Goal: Task Accomplishment & Management: Manage account settings

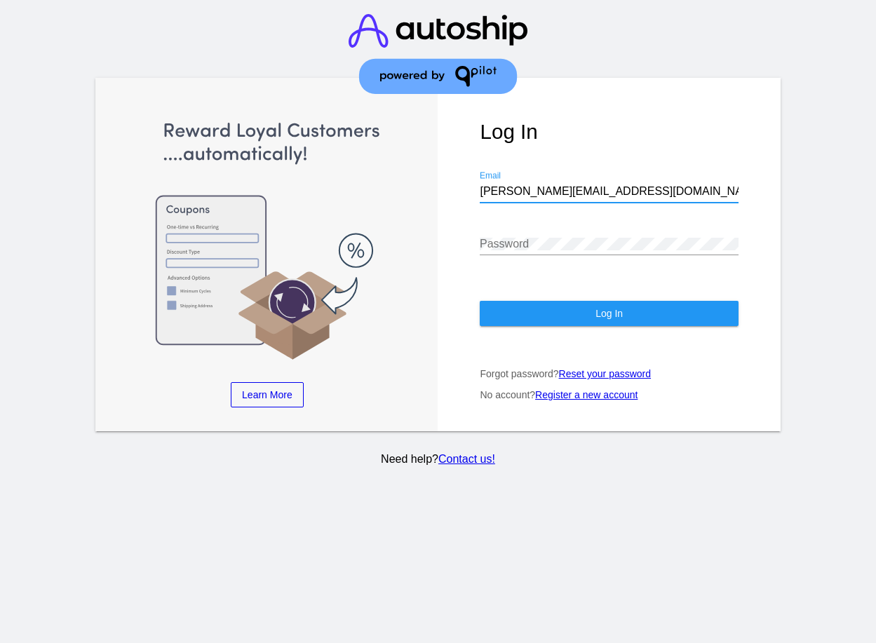
type input "Erikson@qpilot.cloud"
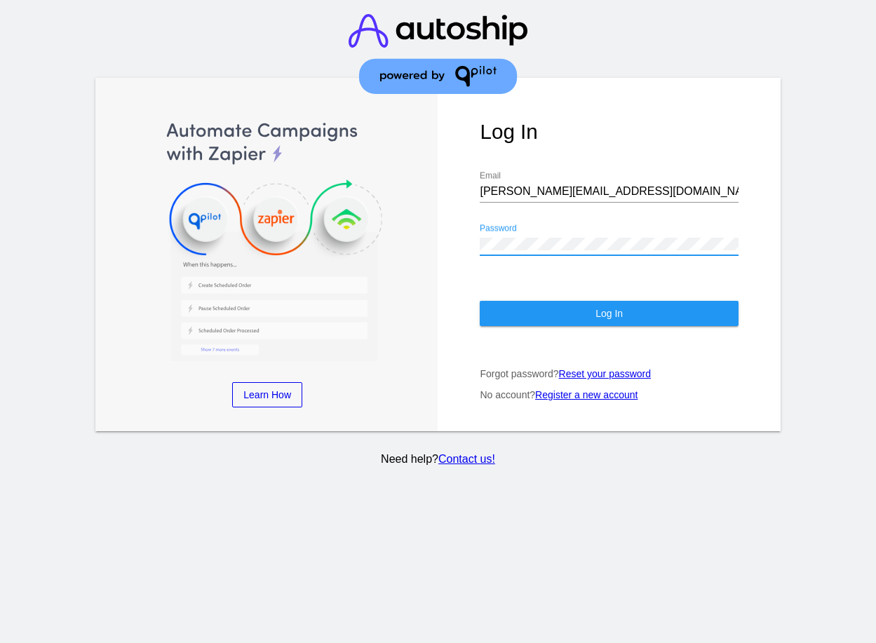
click at [609, 314] on span "Log In" at bounding box center [609, 313] width 27 height 11
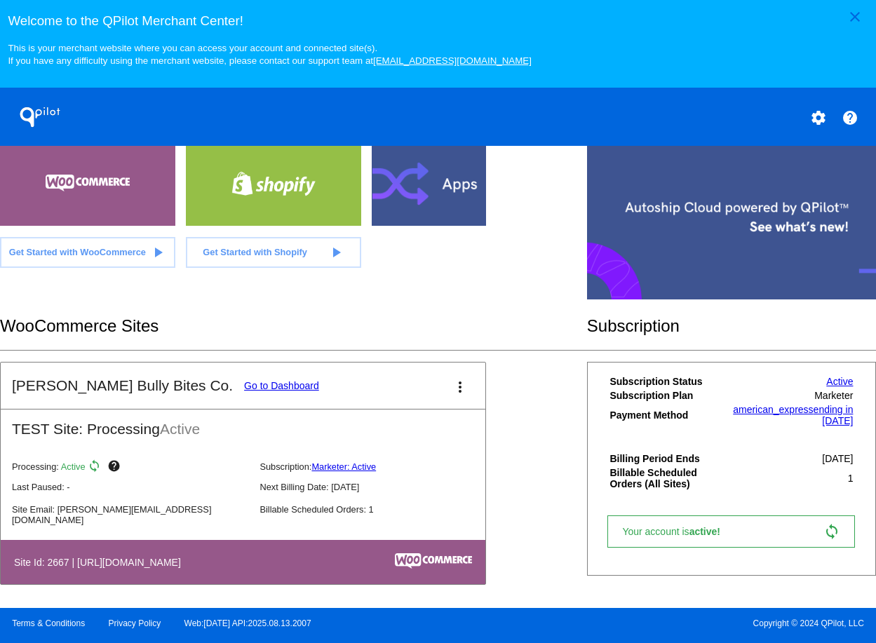
scroll to position [375, 0]
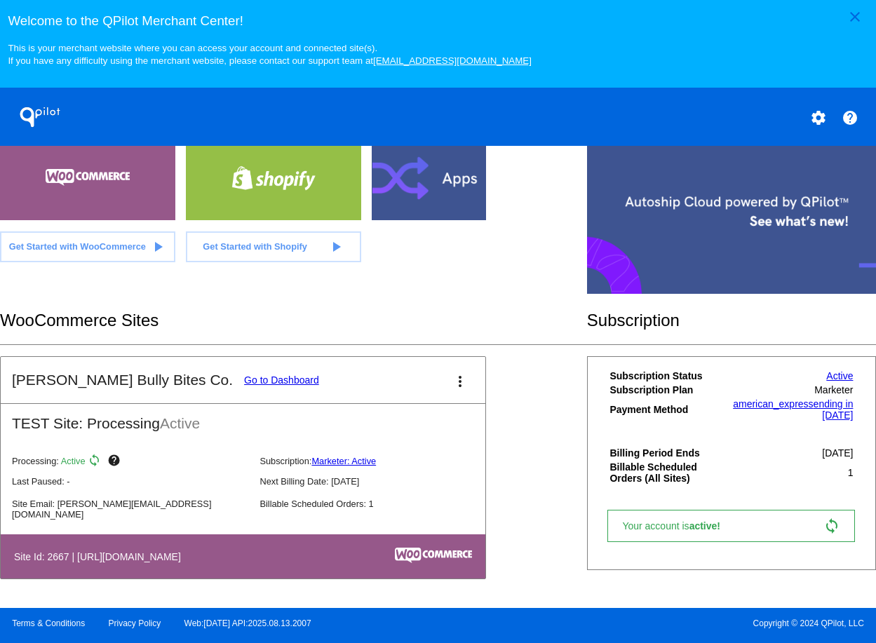
click at [244, 380] on link "Go to Dashboard" at bounding box center [281, 380] width 75 height 11
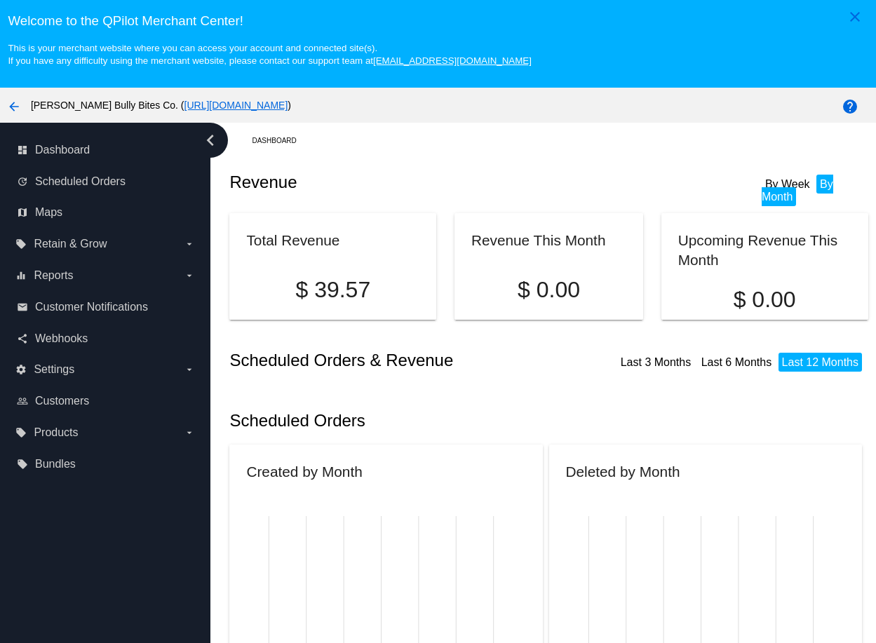
click at [210, 140] on icon "chevron_left" at bounding box center [210, 140] width 22 height 22
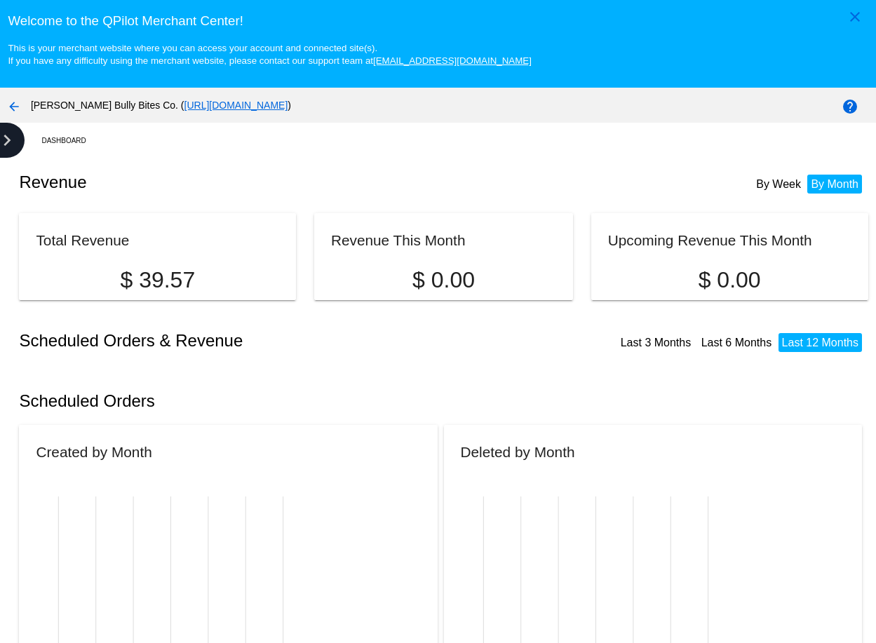
scroll to position [88, 0]
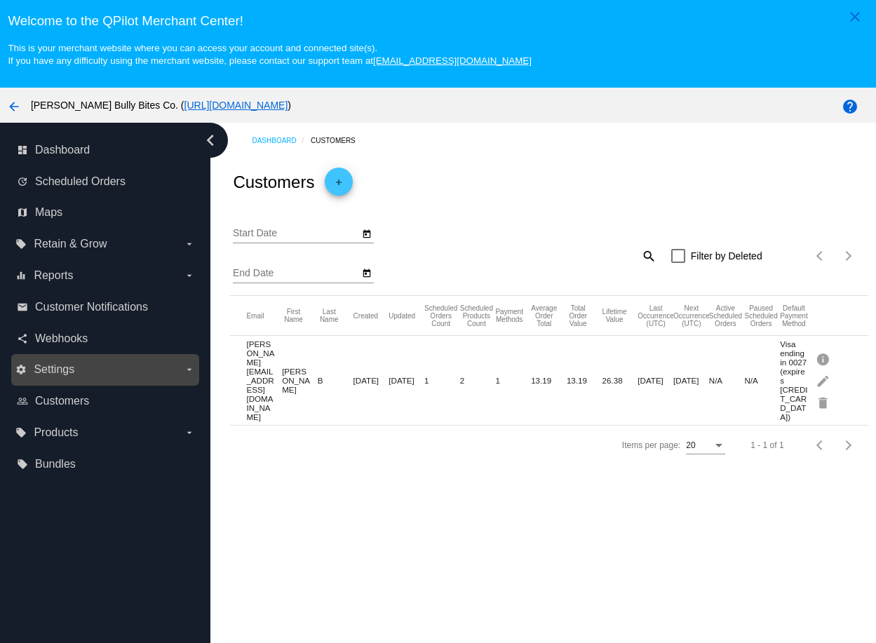
click at [105, 370] on label "settings Settings arrow_drop_down" at bounding box center [104, 370] width 179 height 22
click at [0, 0] on input "settings Settings arrow_drop_down" at bounding box center [0, 0] width 0 height 0
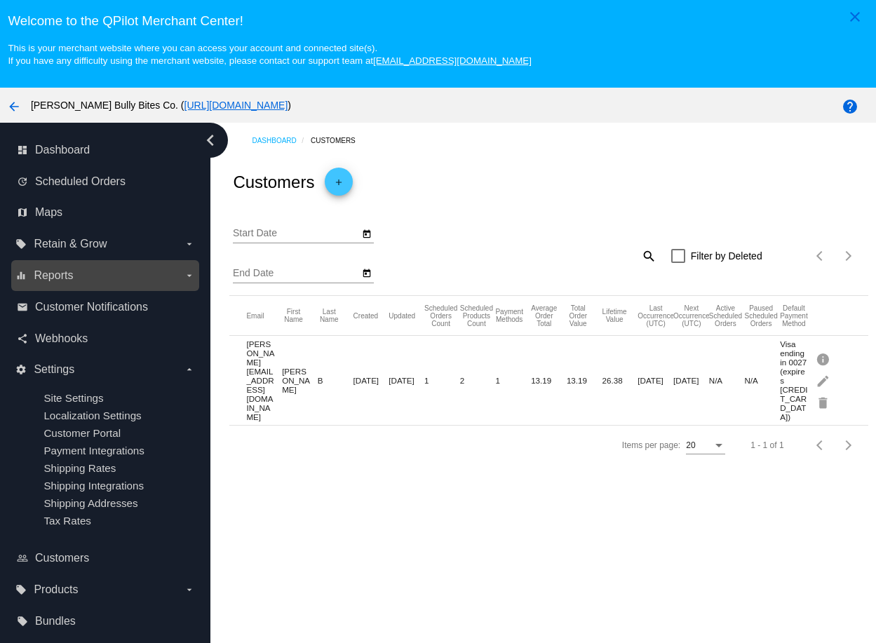
click at [105, 275] on label "equalizer Reports arrow_drop_down" at bounding box center [104, 276] width 179 height 22
click at [0, 0] on input "equalizer Reports arrow_drop_down" at bounding box center [0, 0] width 0 height 0
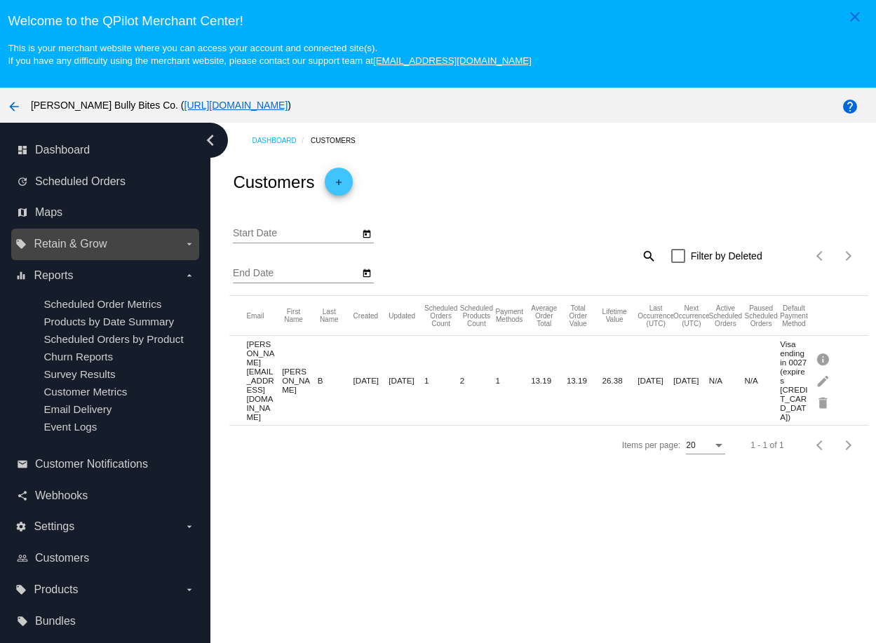
click at [105, 244] on span "Retain & Grow" at bounding box center [70, 244] width 73 height 13
click at [0, 0] on input "local_offer Retain & Grow arrow_drop_down" at bounding box center [0, 0] width 0 height 0
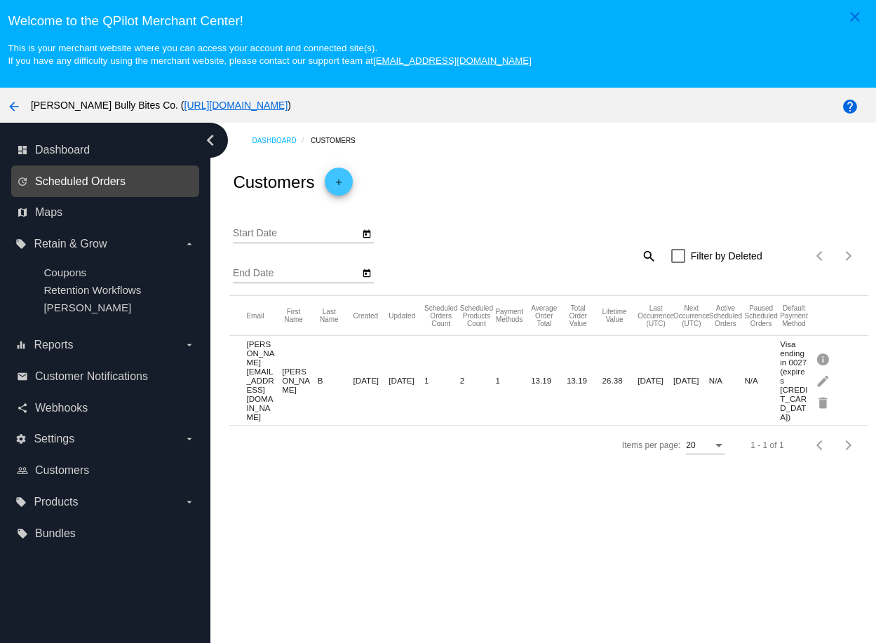
click at [43, 175] on span "Scheduled Orders" at bounding box center [80, 181] width 91 height 13
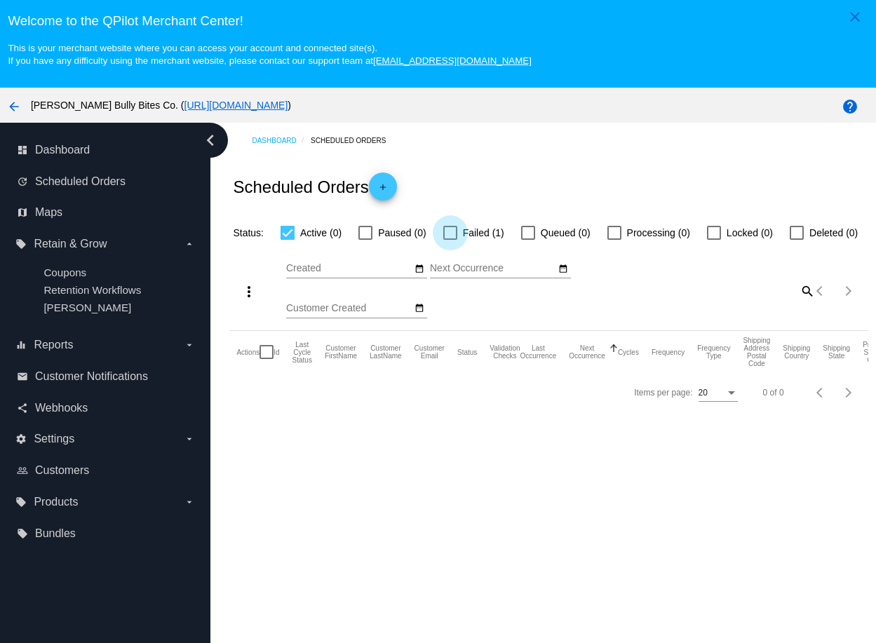
click at [444, 227] on div at bounding box center [450, 233] width 14 height 14
click at [450, 240] on input "Failed (1)" at bounding box center [450, 240] width 1 height 1
checkbox input "true"
